Goal: Navigation & Orientation: Find specific page/section

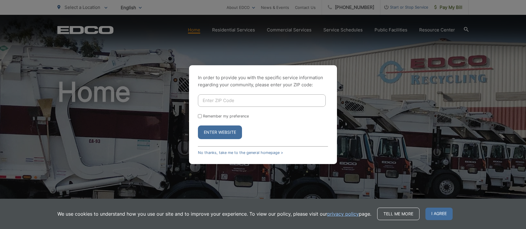
click at [201, 97] on div "In order to provide you with the specific service information regarding your co…" at bounding box center [263, 114] width 148 height 99
click at [198, 125] on button "Enter Website" at bounding box center [220, 132] width 44 height 14
type input "92024"
click at [229, 116] on label "Remember my preference" at bounding box center [226, 116] width 46 height 4
click at [202, 116] on input "Remember my preference" at bounding box center [200, 116] width 4 height 4
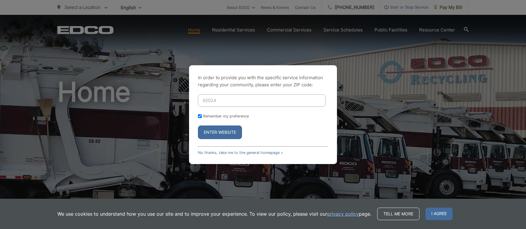
checkbox input "true"
click at [223, 130] on button "Enter Website" at bounding box center [220, 132] width 44 height 14
